Goal: Communication & Community: Answer question/provide support

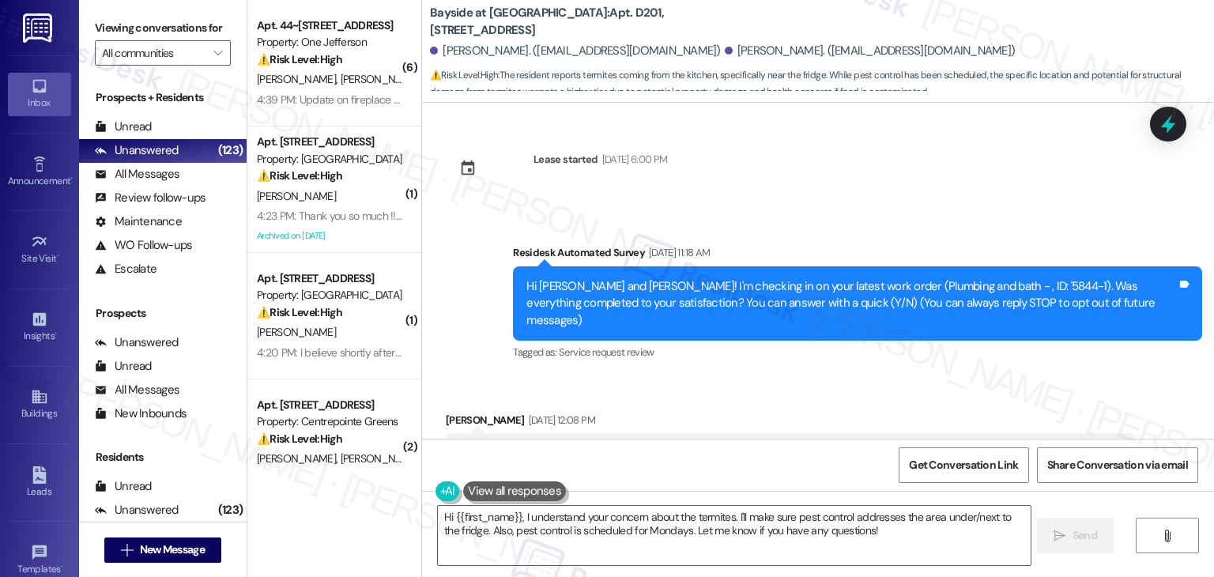
scroll to position [13341, 0]
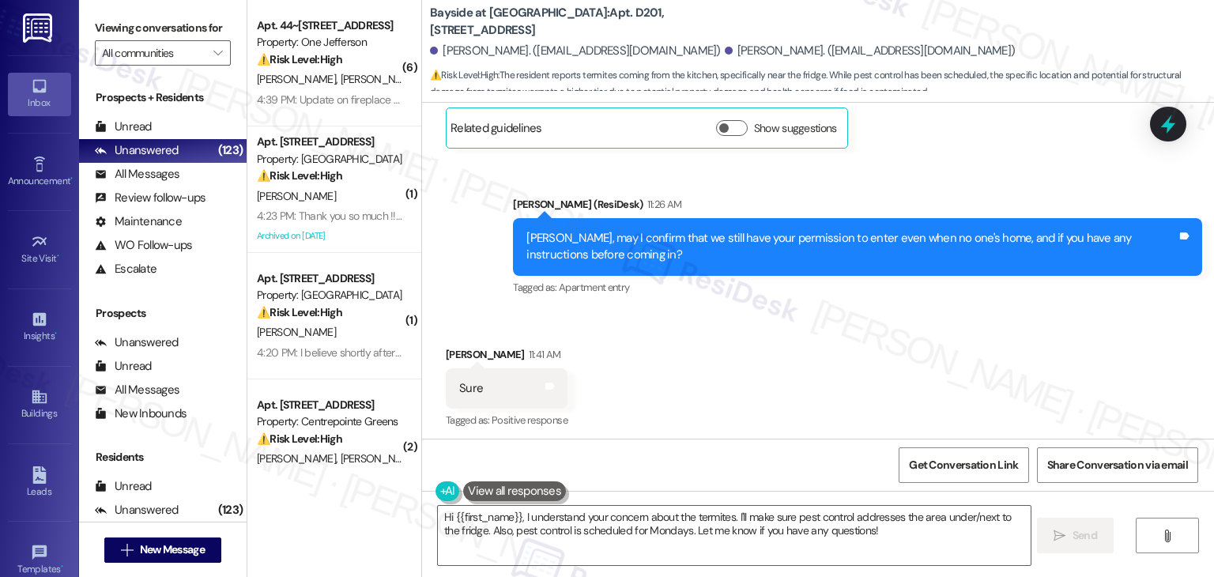
click at [864, 311] on div "Received via SMS [PERSON_NAME] 11:41 AM Sure Tags and notes Tagged as: Positive…" at bounding box center [818, 453] width 792 height 285
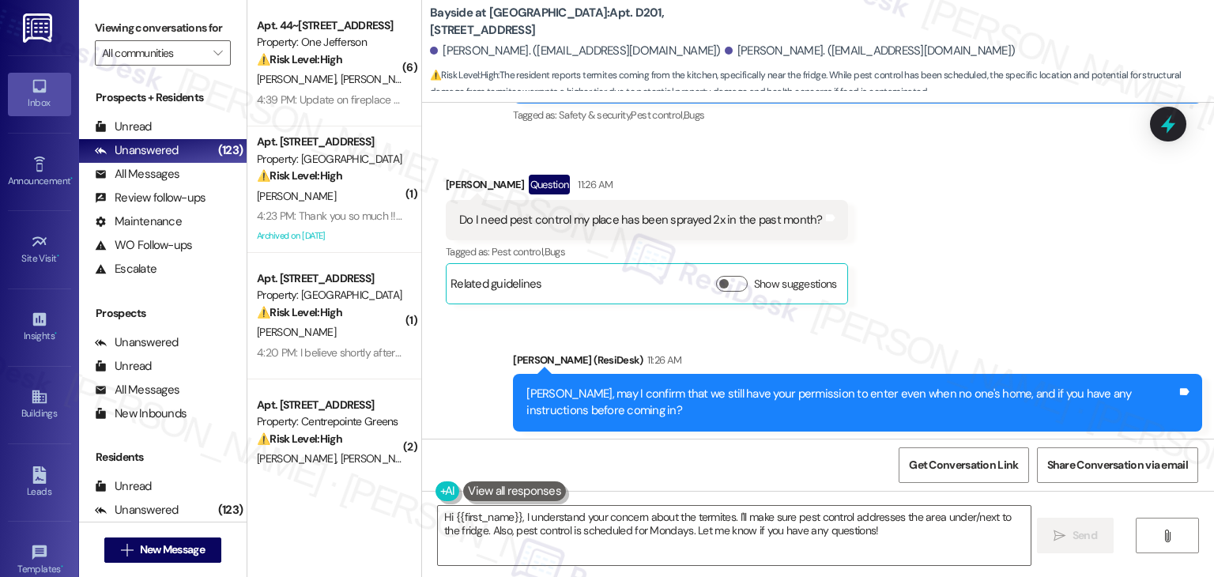
scroll to position [13183, 0]
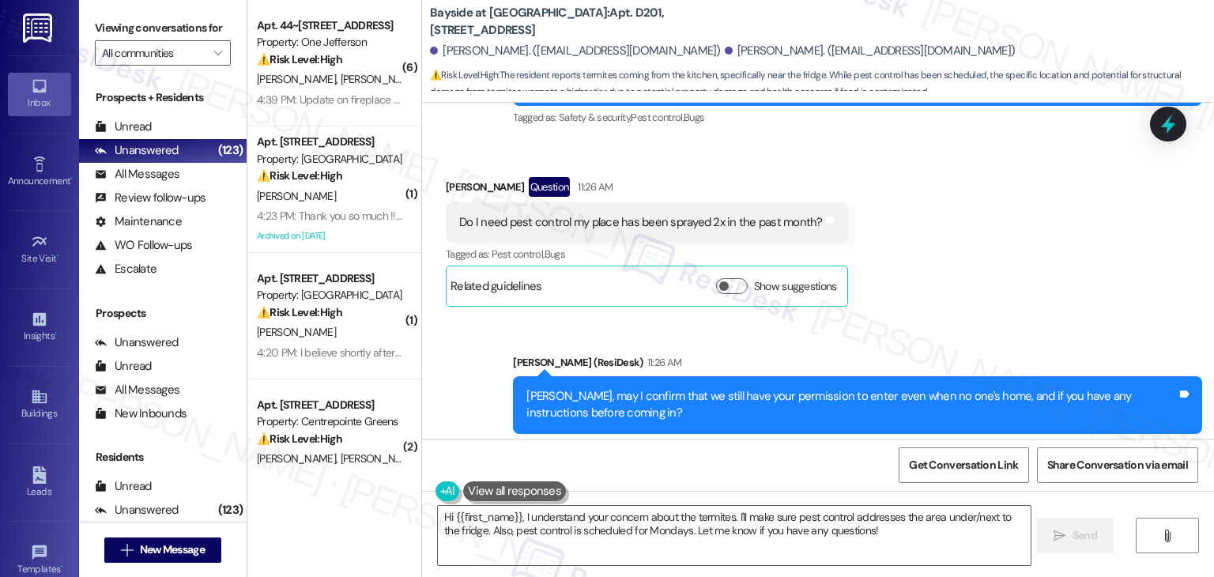
click at [710, 388] on div "[PERSON_NAME], may I confirm that we still have your permission to enter even w…" at bounding box center [851, 405] width 650 height 34
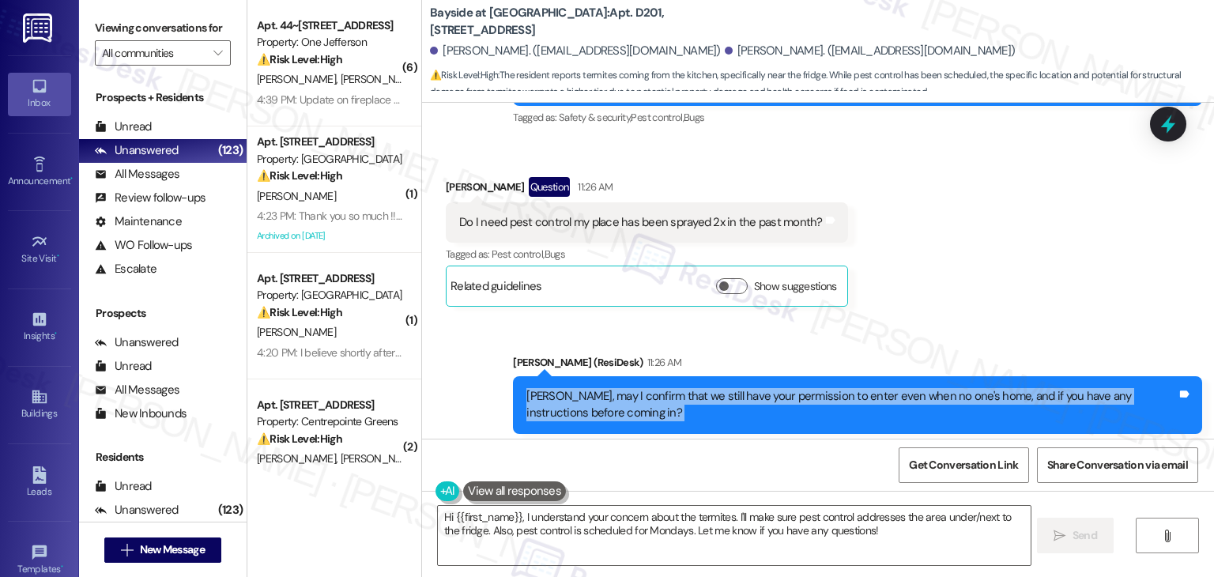
click at [710, 388] on div "[PERSON_NAME], may I confirm that we still have your permission to enter even w…" at bounding box center [851, 405] width 650 height 34
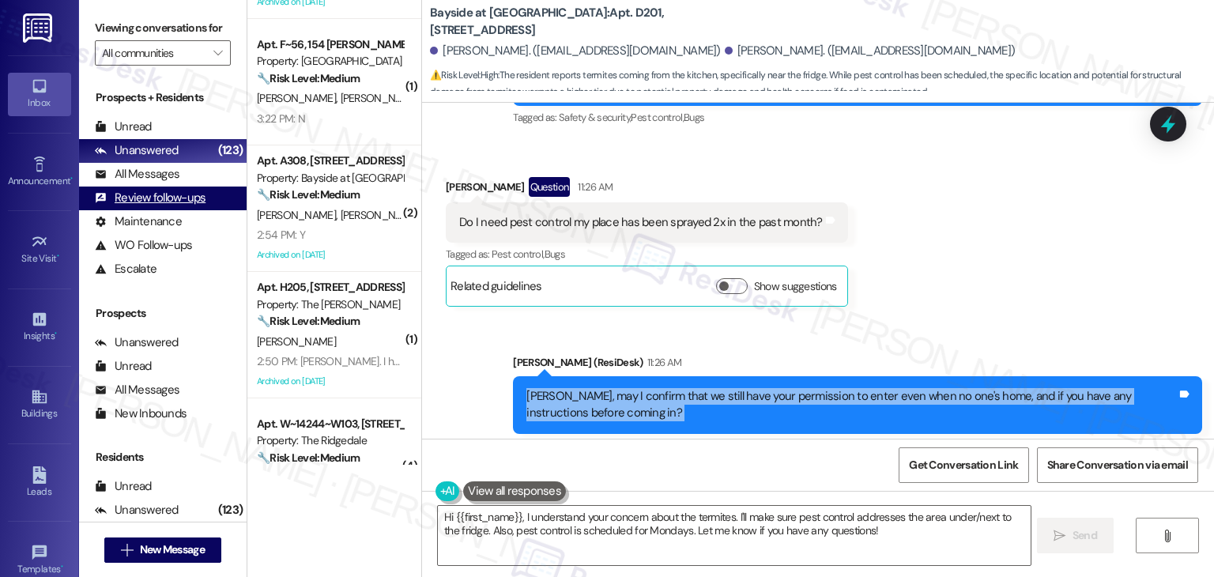
scroll to position [2134, 0]
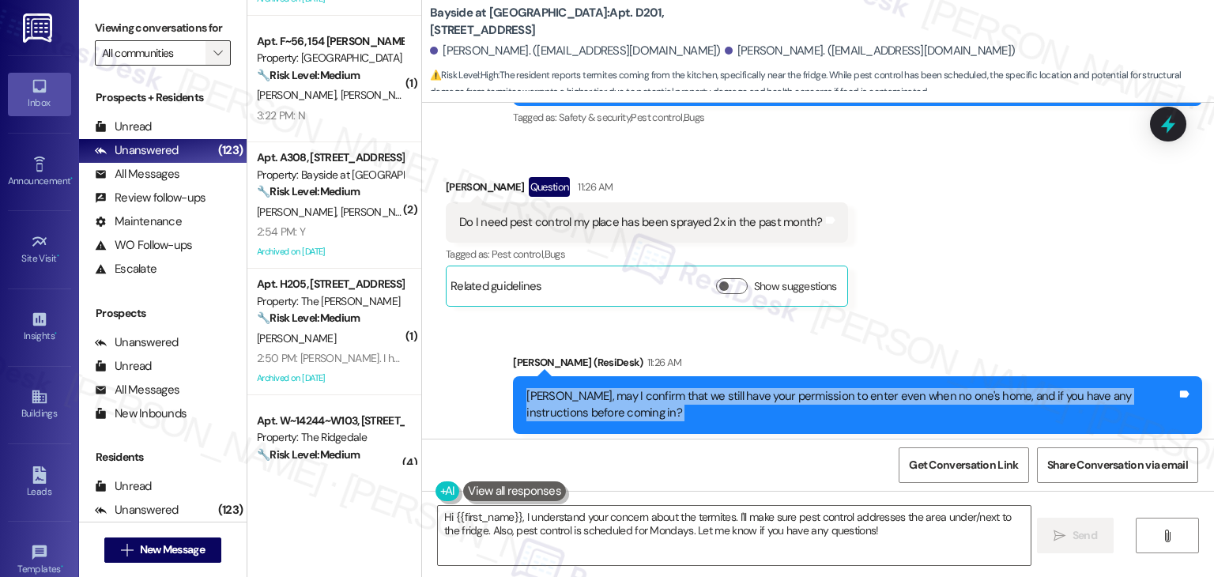
click at [213, 52] on icon "" at bounding box center [217, 53] width 9 height 13
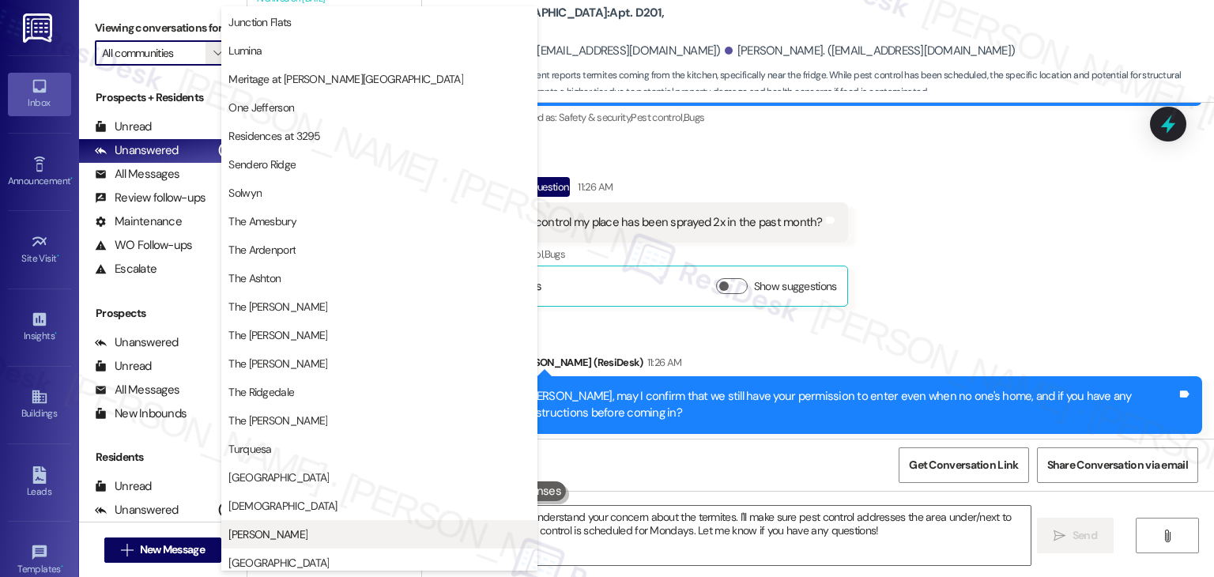
scroll to position [232, 0]
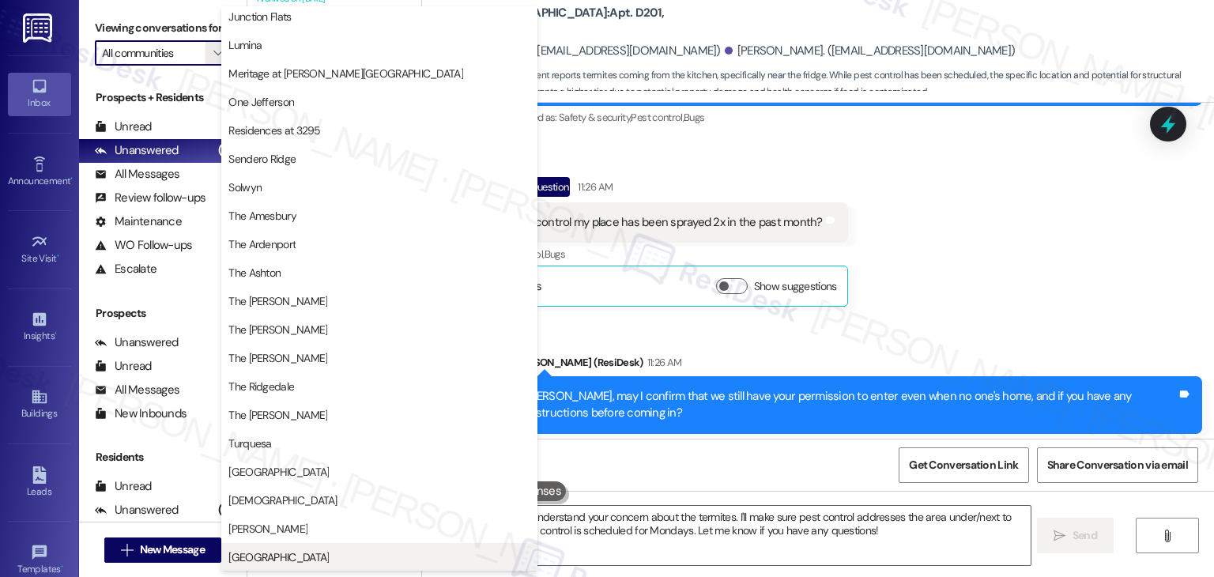
click at [300, 556] on span "[GEOGRAPHIC_DATA]" at bounding box center [278, 557] width 100 height 16
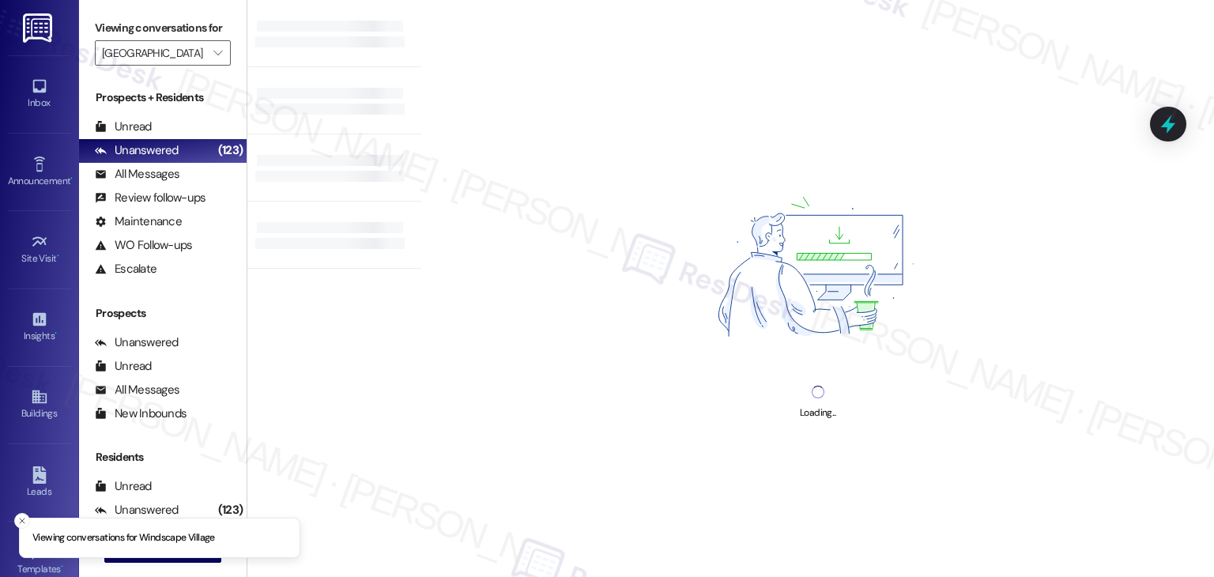
type input "[GEOGRAPHIC_DATA]"
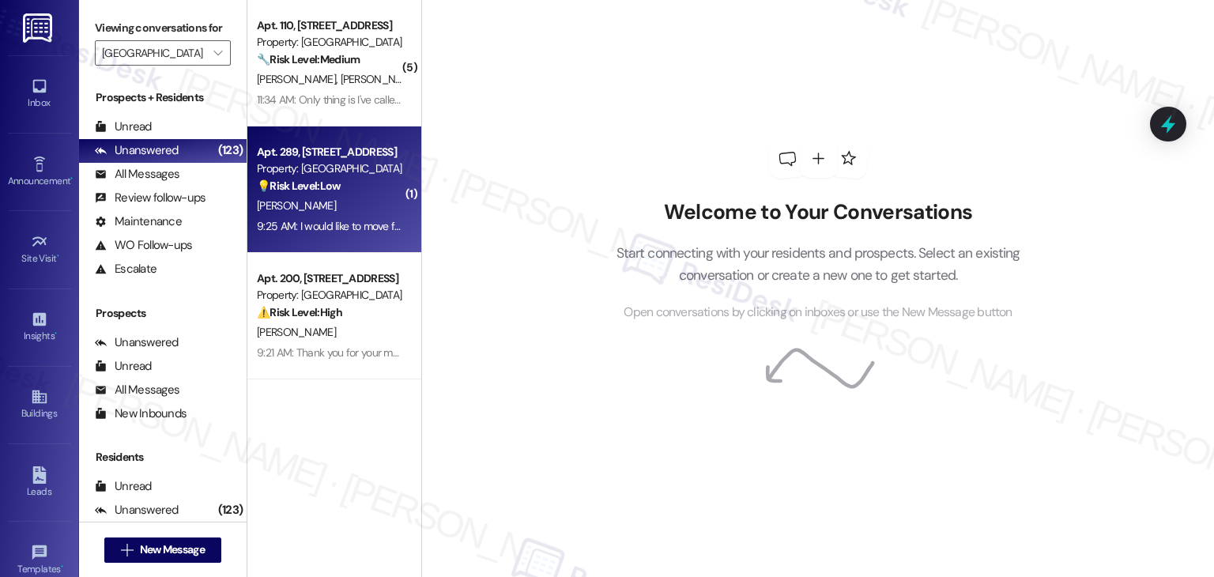
click at [327, 200] on div "[PERSON_NAME]" at bounding box center [329, 206] width 149 height 20
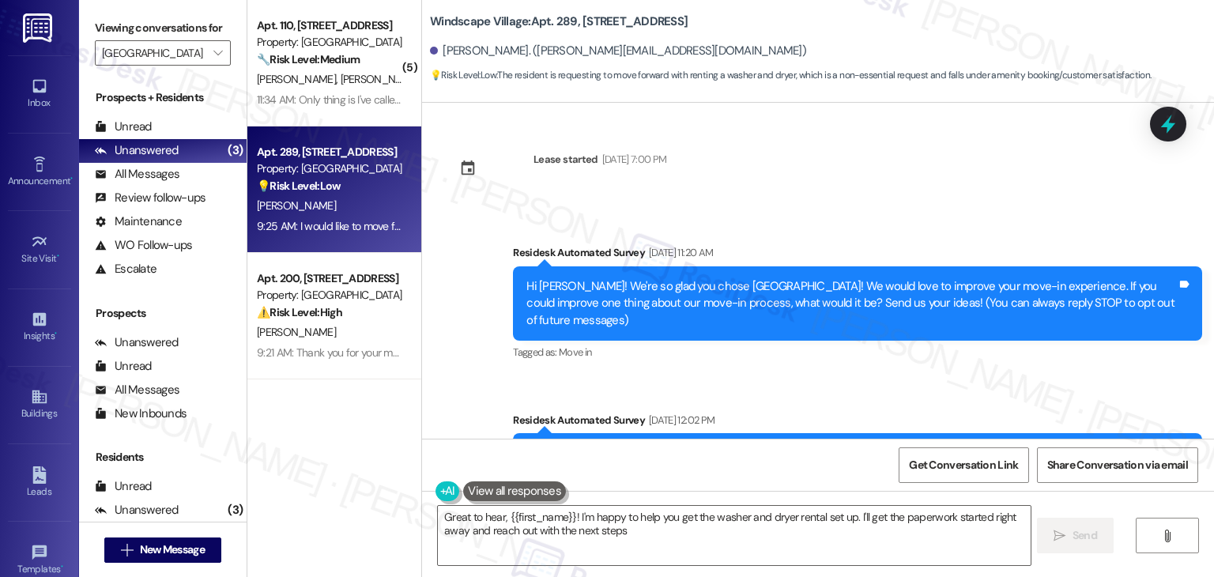
type textarea "Great to hear, {{first_name}}! I'm happy to help you get the washer and dryer r…"
